Goal: Participate in discussion

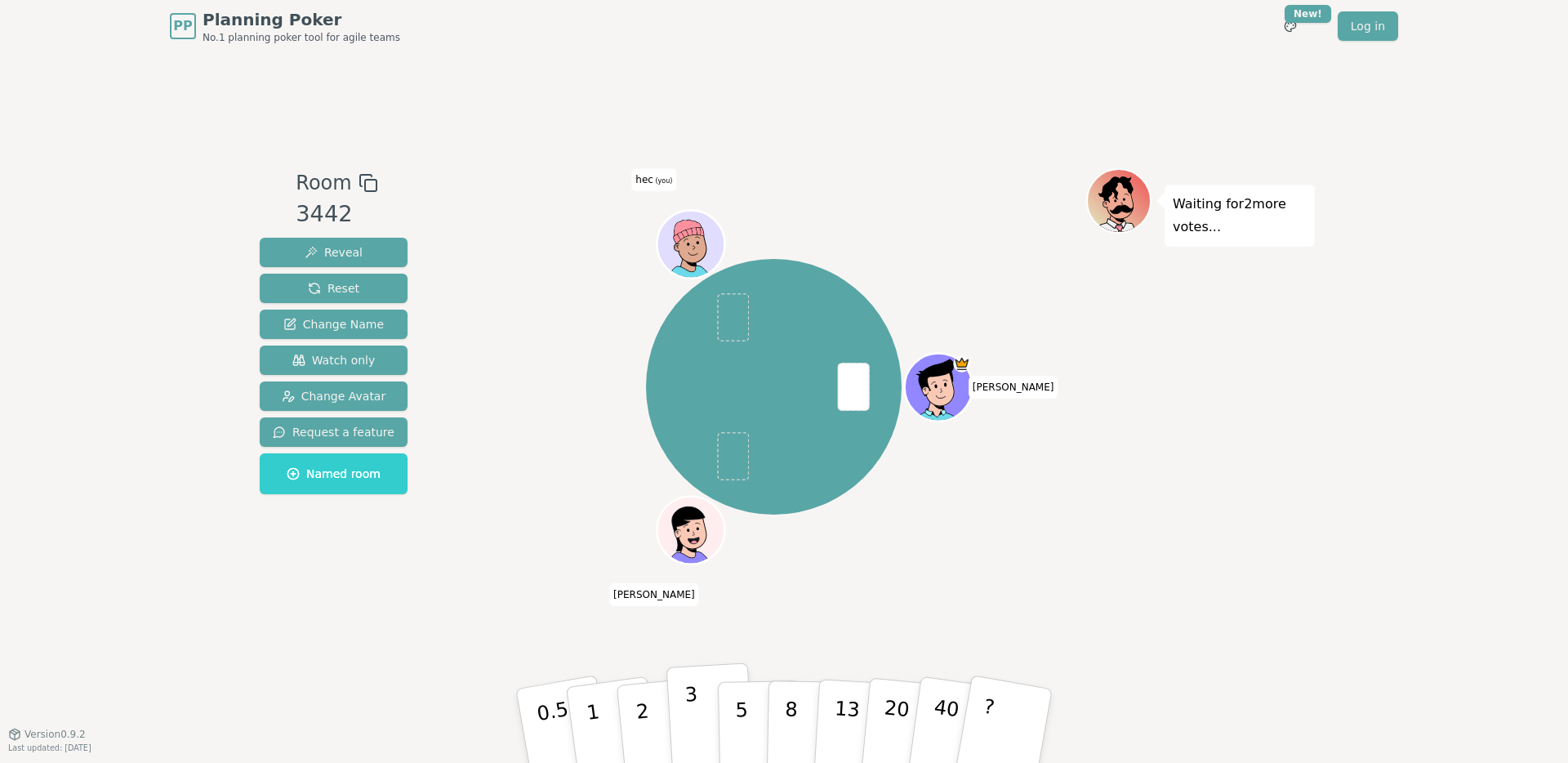
click at [708, 711] on button "3" at bounding box center [711, 726] width 89 height 127
click at [805, 590] on div "[PERSON_NAME] (you)" at bounding box center [773, 393] width 624 height 449
click at [688, 245] on icon at bounding box center [689, 232] width 32 height 51
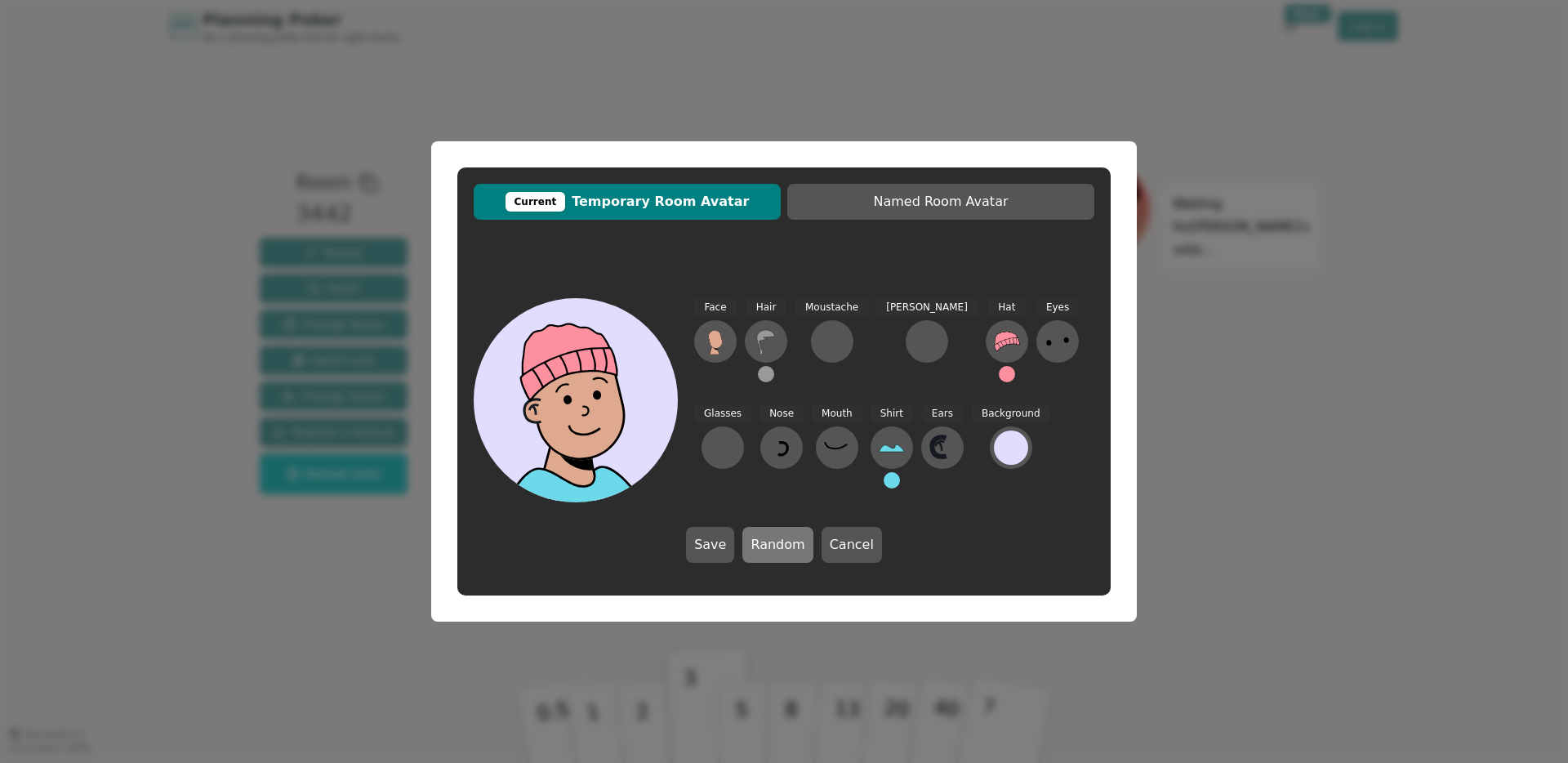
click at [778, 552] on button "Random" at bounding box center [777, 545] width 70 height 36
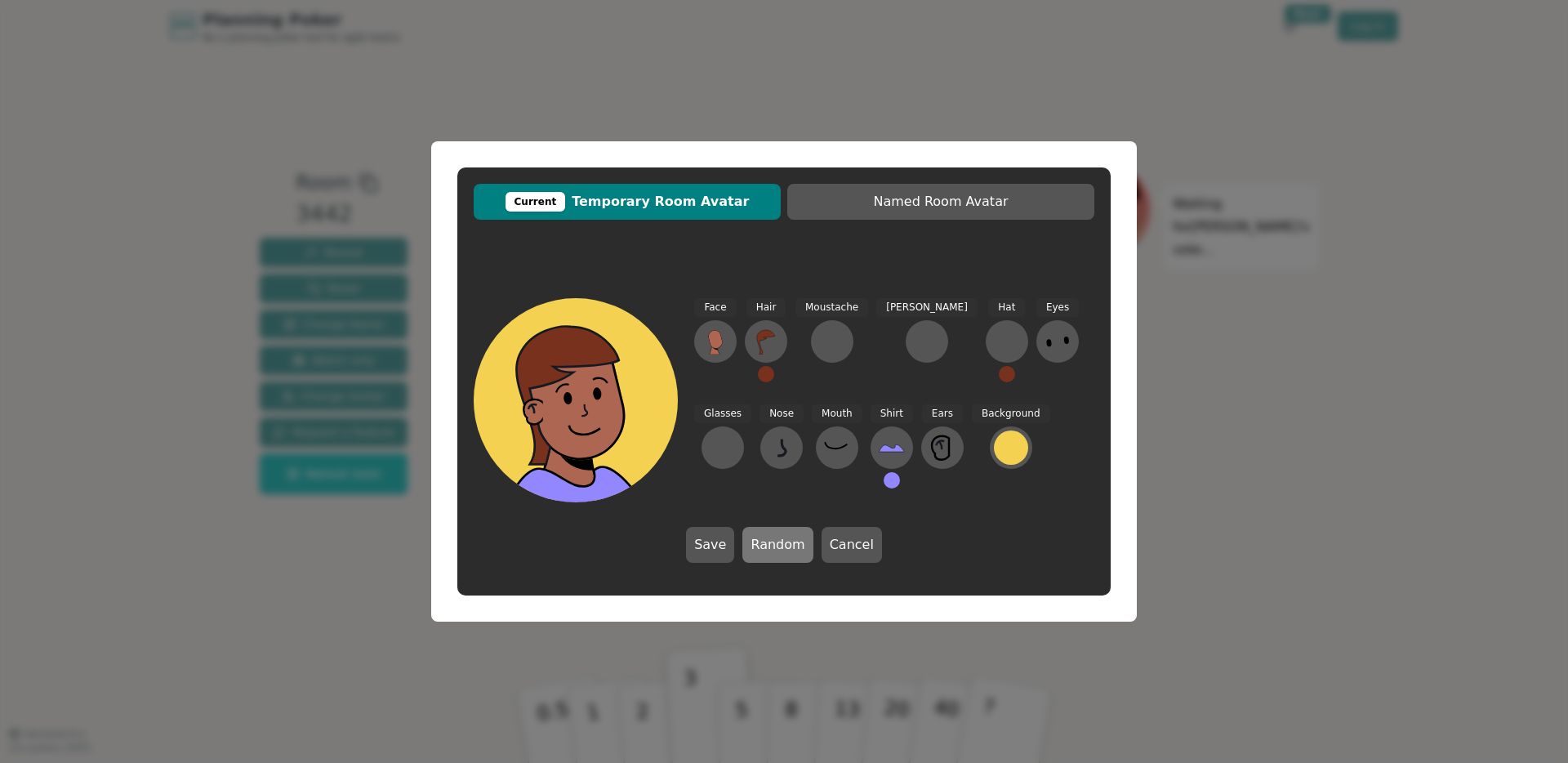
click at [778, 552] on button "Random" at bounding box center [777, 545] width 70 height 36
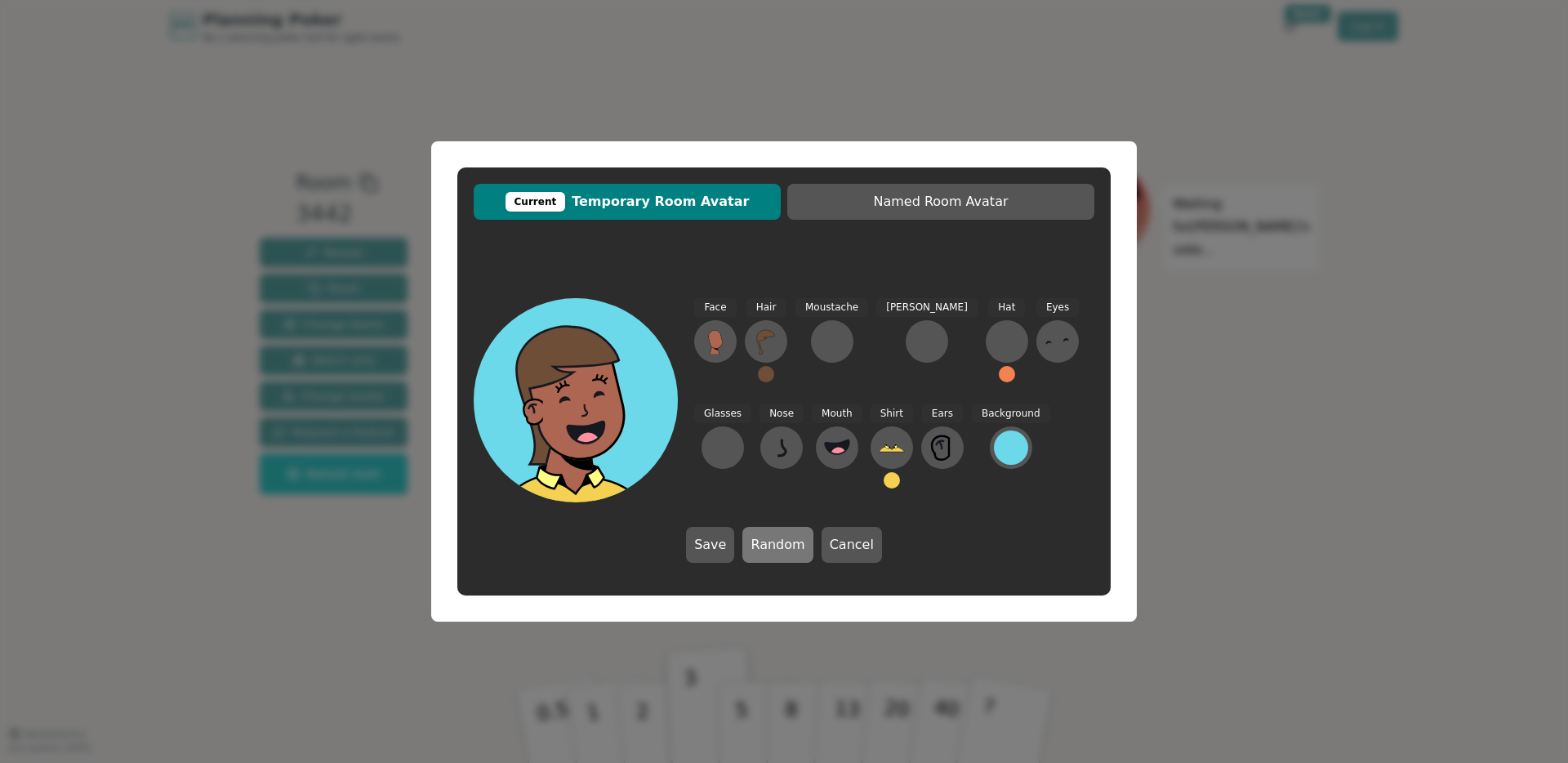
click at [778, 552] on button "Random" at bounding box center [777, 545] width 70 height 36
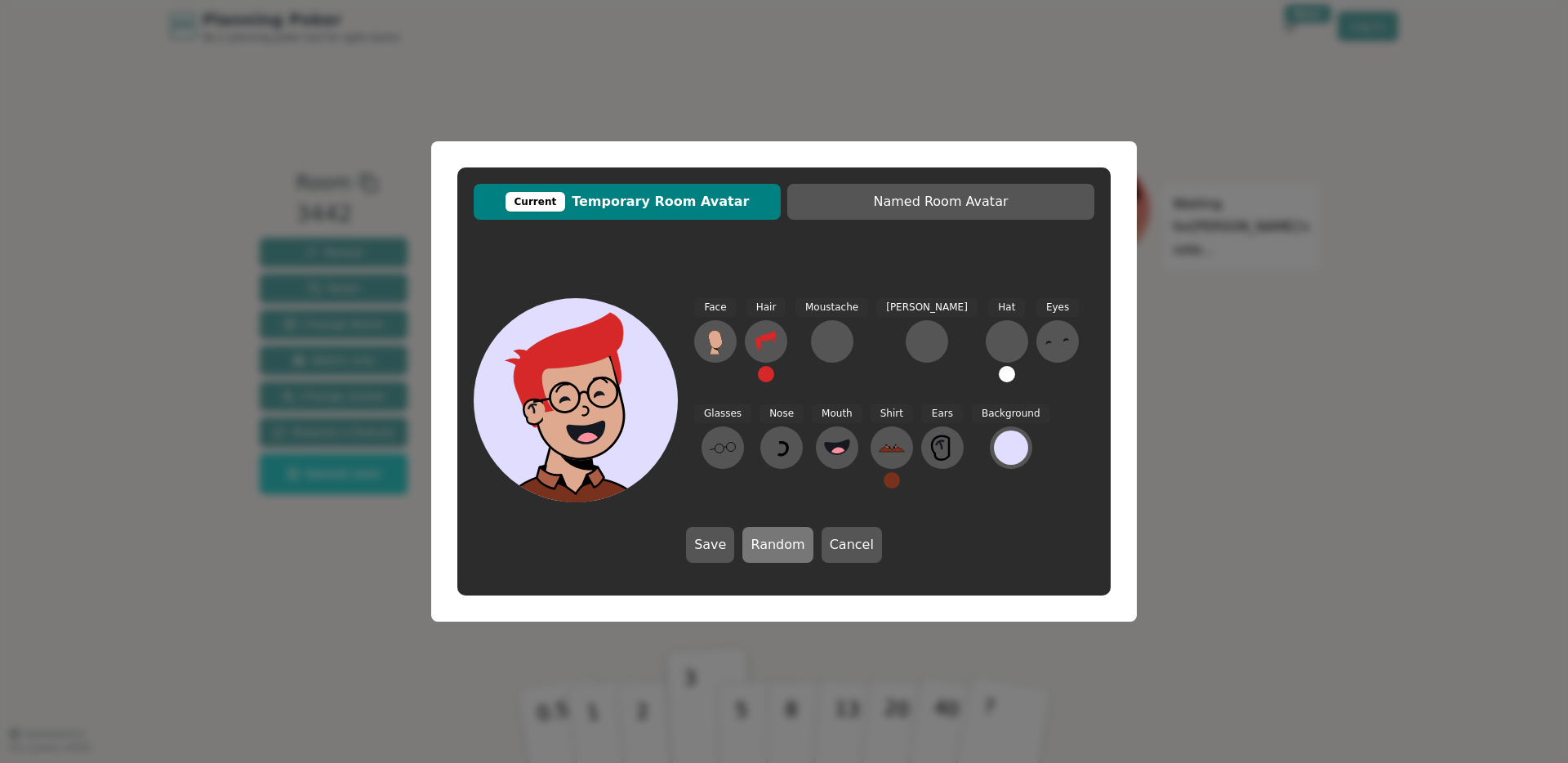
click at [778, 552] on button "Random" at bounding box center [777, 545] width 70 height 36
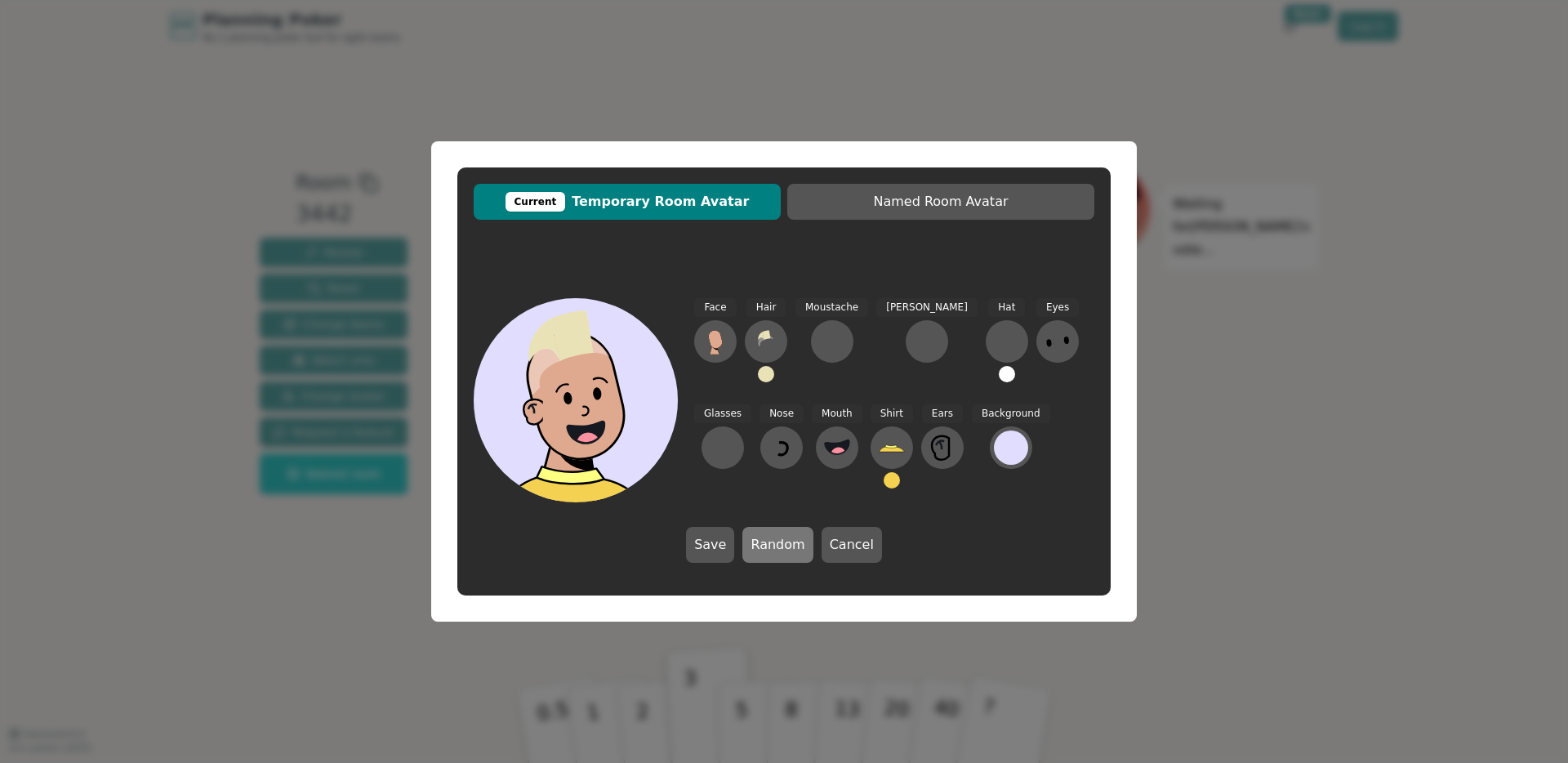
click at [778, 552] on button "Random" at bounding box center [777, 545] width 70 height 36
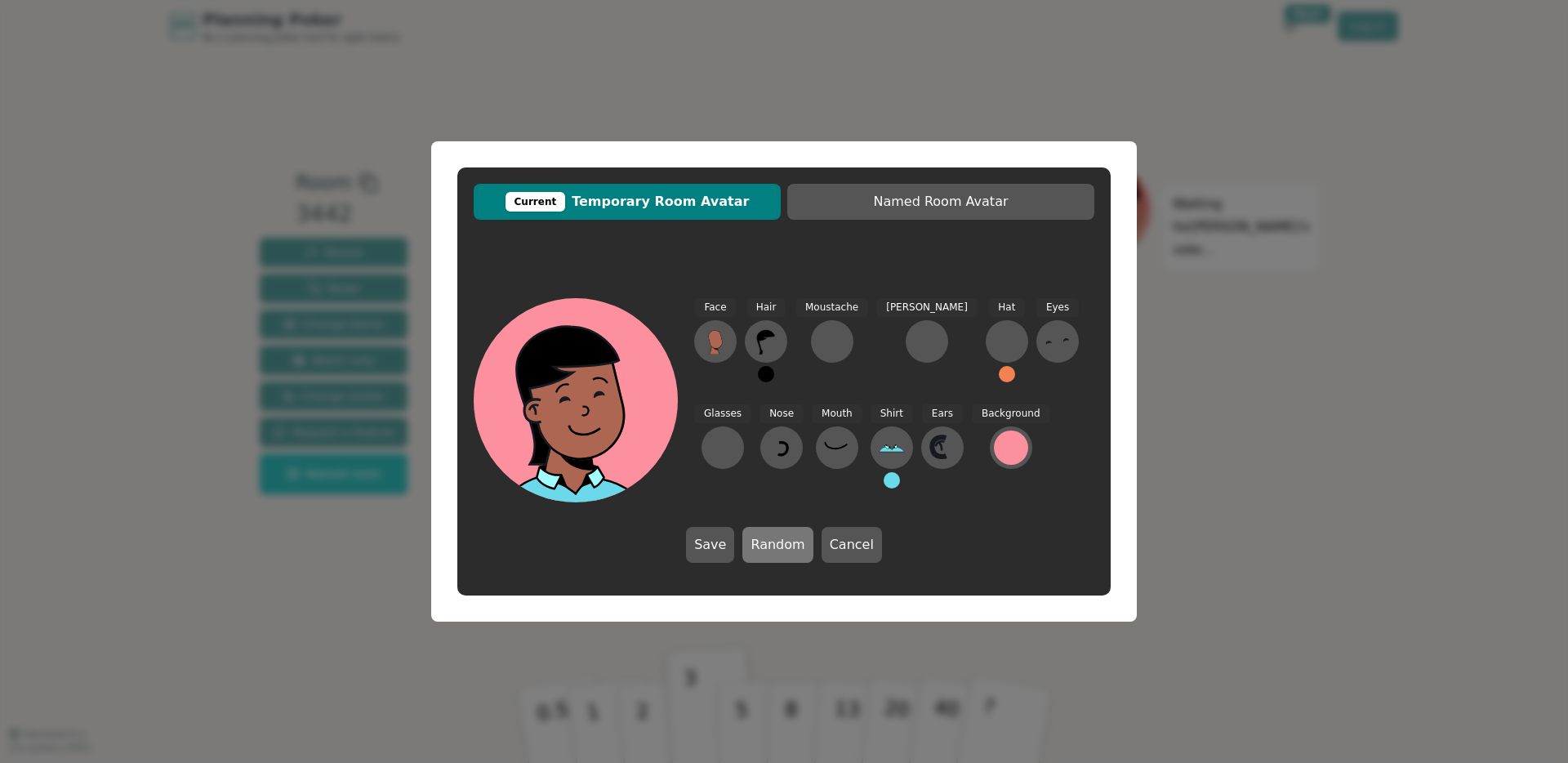
click at [778, 552] on button "Random" at bounding box center [777, 545] width 70 height 36
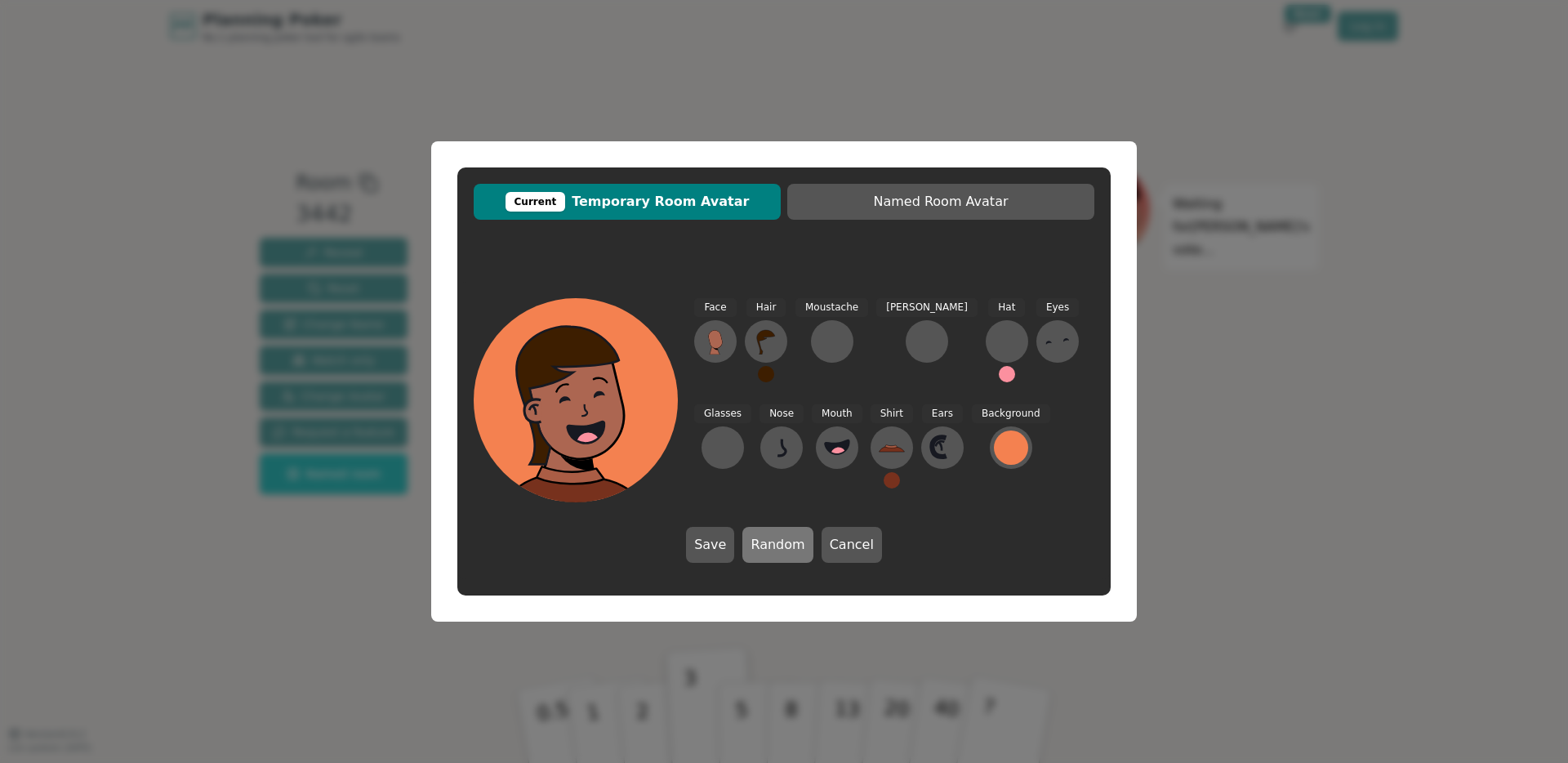
click at [778, 552] on button "Random" at bounding box center [777, 545] width 70 height 36
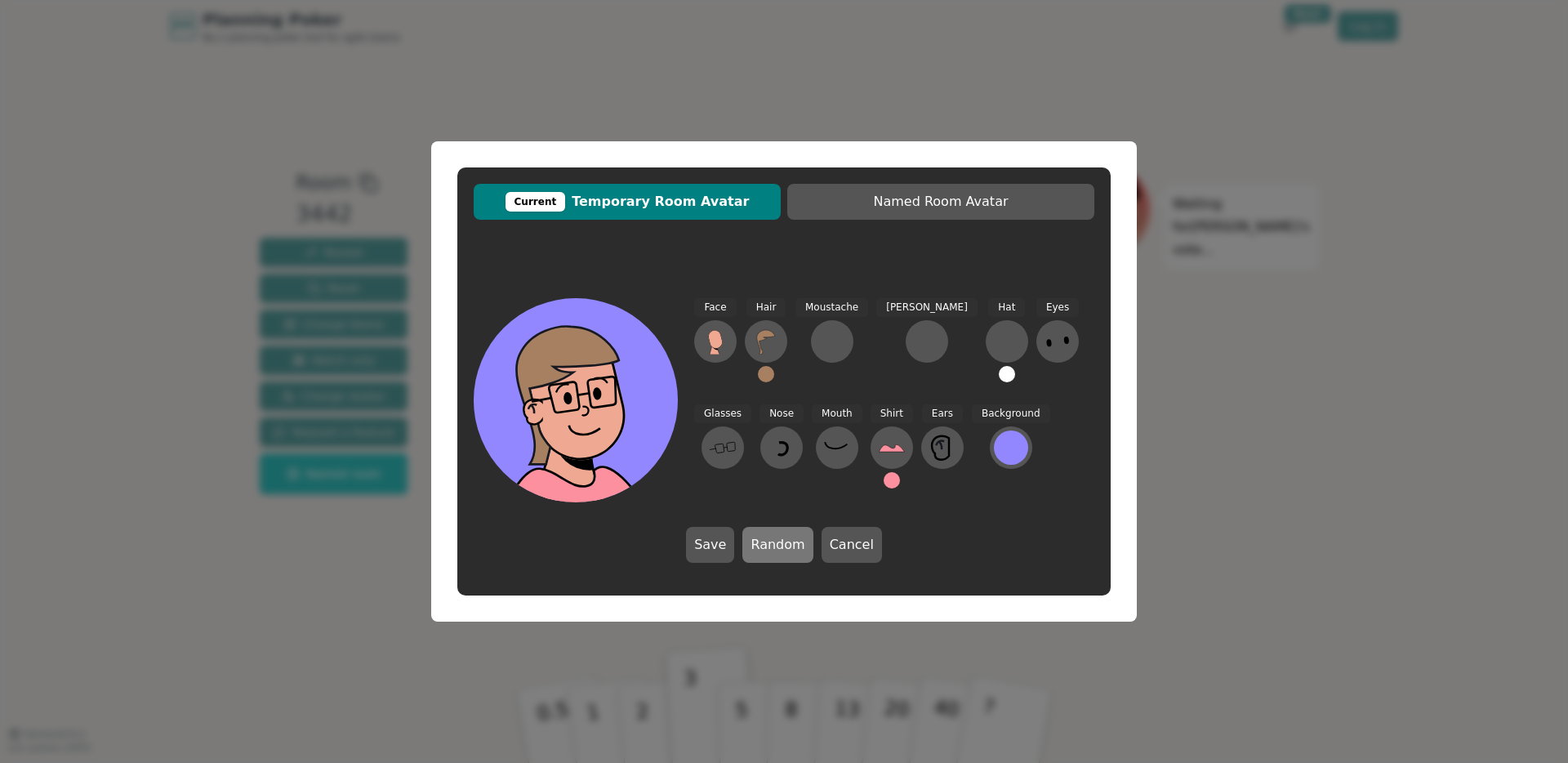
click at [778, 552] on button "Random" at bounding box center [777, 545] width 70 height 36
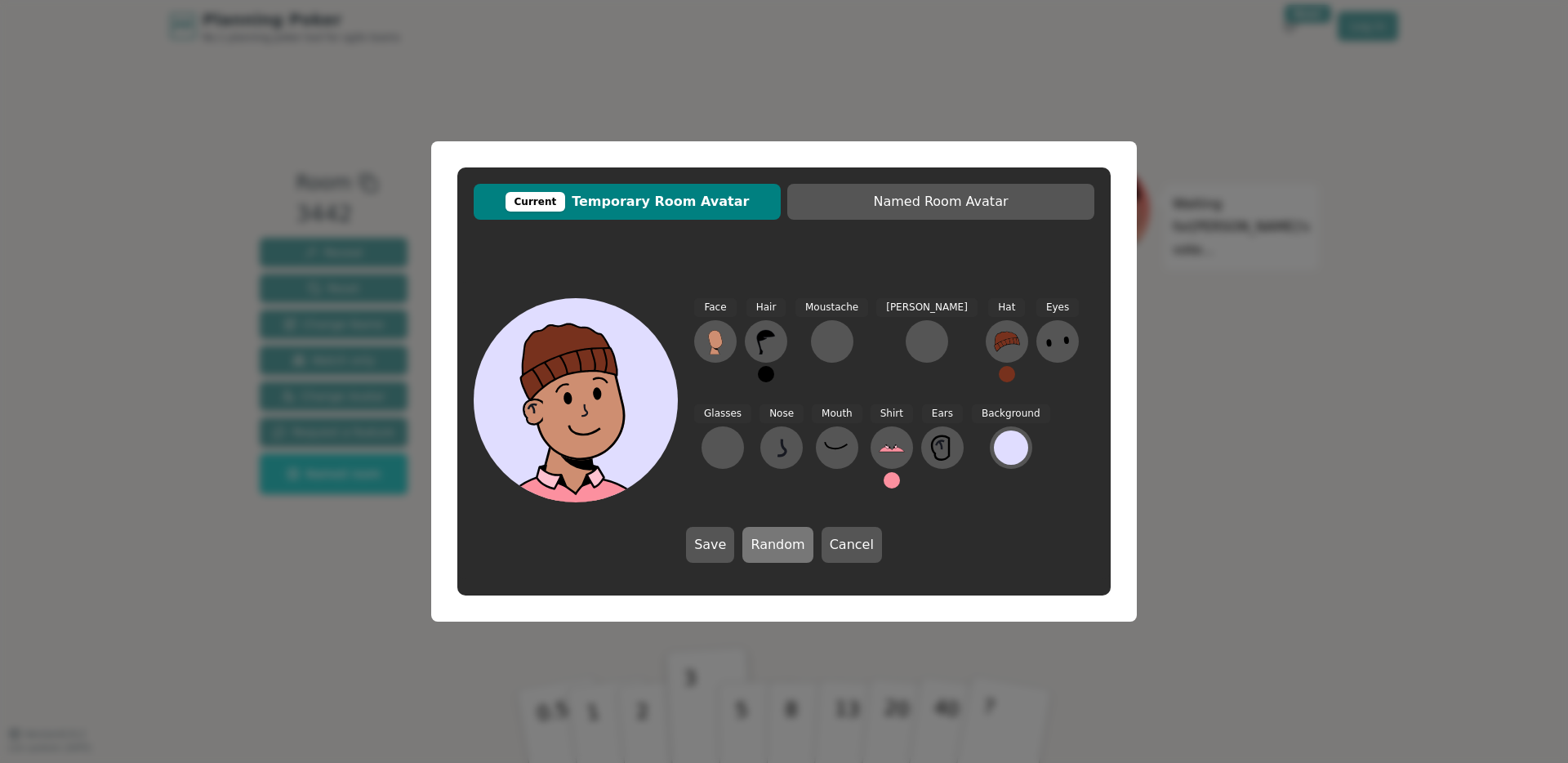
click at [778, 552] on button "Random" at bounding box center [777, 545] width 70 height 36
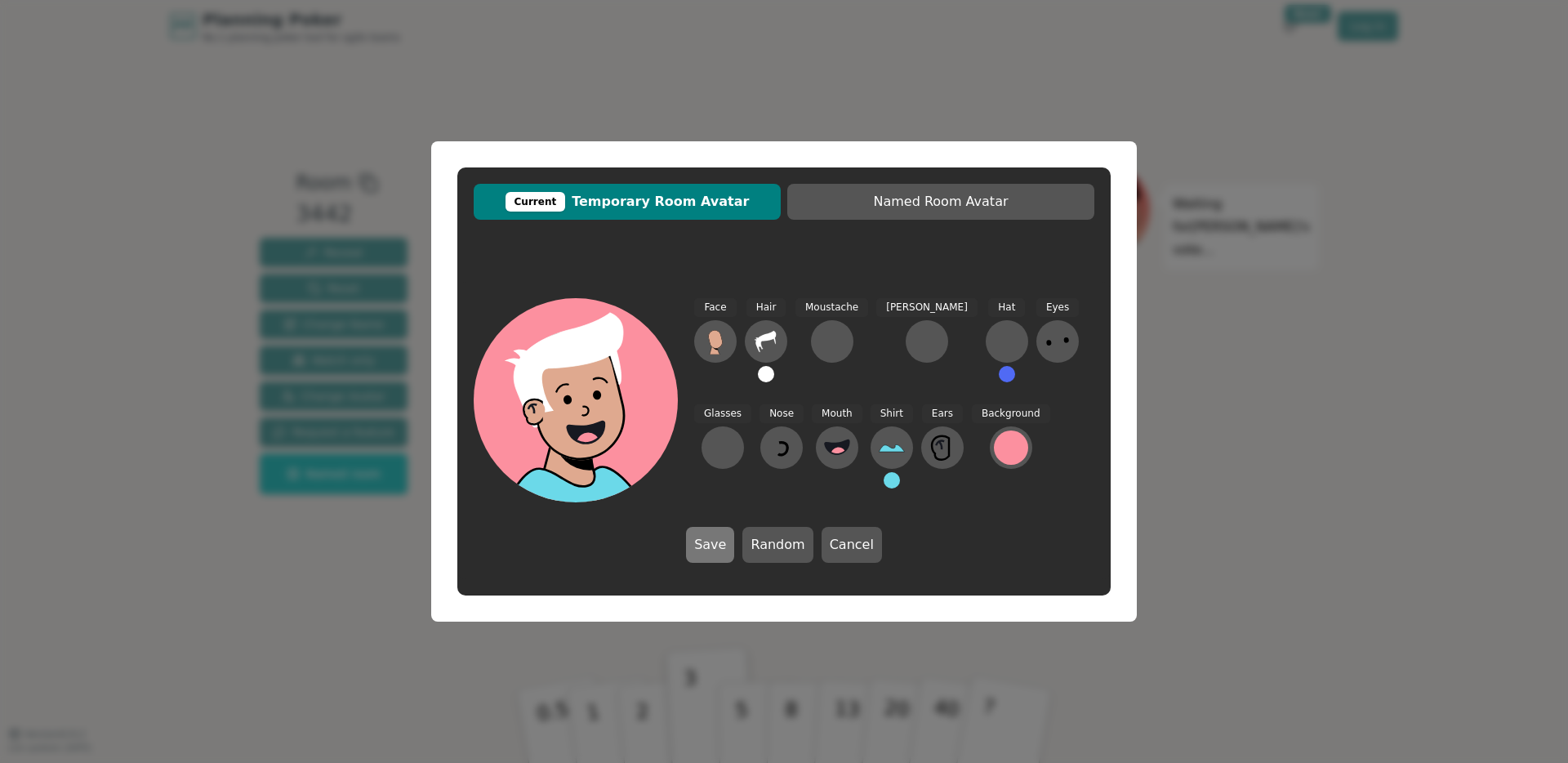
click at [730, 546] on button "Save" at bounding box center [710, 545] width 48 height 36
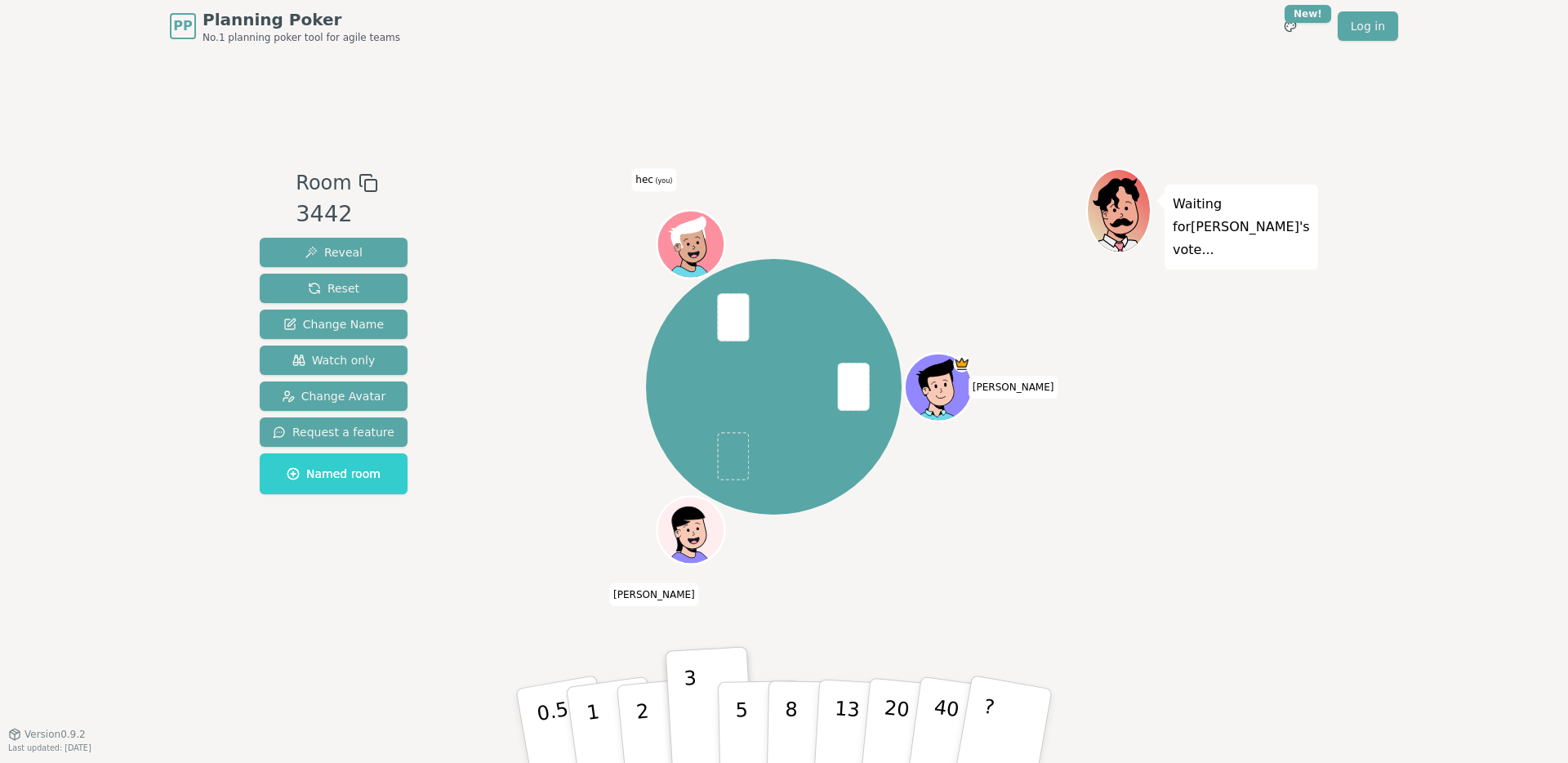
click at [870, 574] on div "[PERSON_NAME] (you)" at bounding box center [773, 387] width 624 height 378
